Goal: Transaction & Acquisition: Purchase product/service

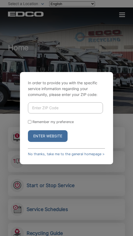
drag, startPoint x: 55, startPoint y: 110, endPoint x: 46, endPoint y: 114, distance: 9.5
click at [55, 110] on input "Enter ZIP Code" at bounding box center [65, 107] width 75 height 11
paste input "92021"
type input "92021"
click at [41, 152] on link "No thanks, take me to the general homepage >" at bounding box center [66, 154] width 76 height 4
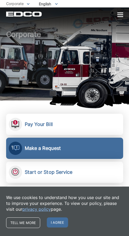
scroll to position [27, 0]
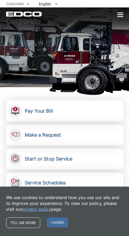
drag, startPoint x: 54, startPoint y: 222, endPoint x: 54, endPoint y: 217, distance: 5.0
click at [54, 222] on span "I agree" at bounding box center [57, 222] width 21 height 10
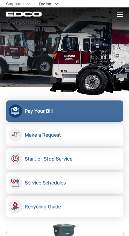
click at [40, 115] on link "Pay Your Bill View, pay, and manage your bill online." at bounding box center [64, 110] width 117 height 21
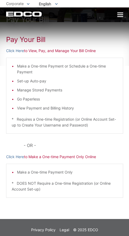
scroll to position [23, 0]
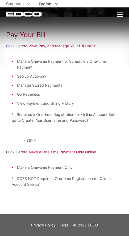
click at [18, 152] on link "Click Here" at bounding box center [15, 152] width 18 height 6
